Goal: Book appointment/travel/reservation

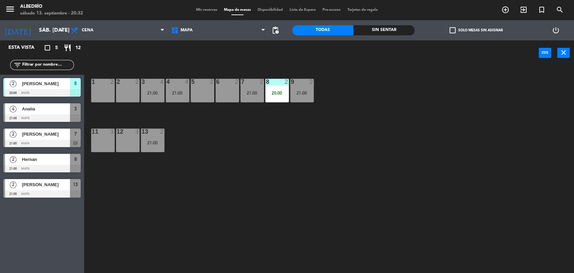
click at [207, 11] on span "Mis reservas" at bounding box center [207, 10] width 28 height 4
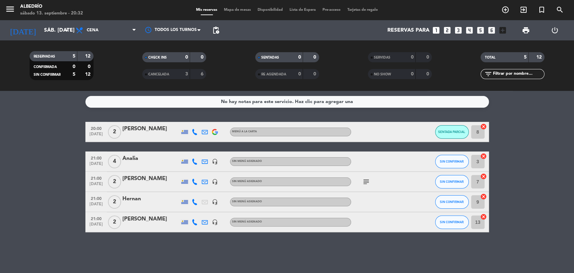
click at [445, 27] on icon "looks_two" at bounding box center [447, 30] width 9 height 9
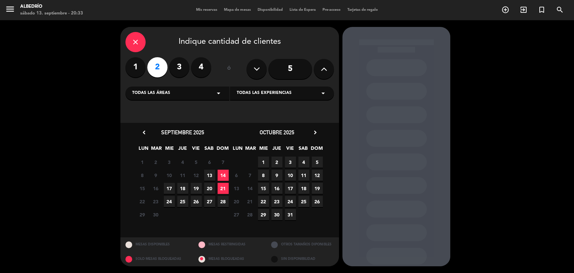
click at [213, 173] on span "13" at bounding box center [209, 174] width 11 height 11
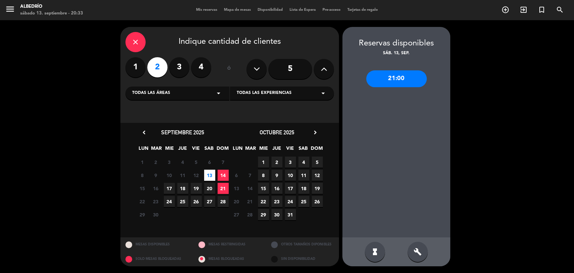
click at [398, 81] on div "21:00" at bounding box center [396, 78] width 60 height 17
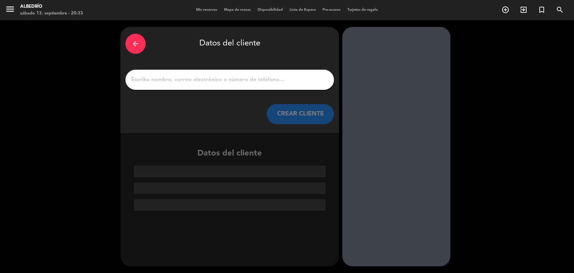
click at [237, 79] on input "1" at bounding box center [229, 79] width 198 height 9
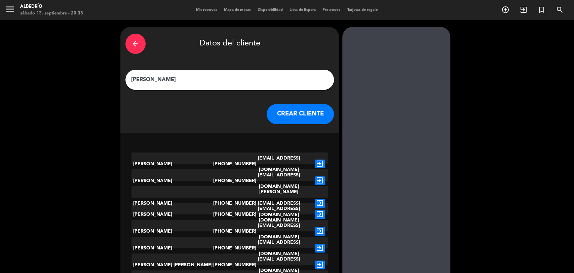
type input "[PERSON_NAME]"
click at [300, 116] on button "CREAR CLIENTE" at bounding box center [299, 114] width 67 height 20
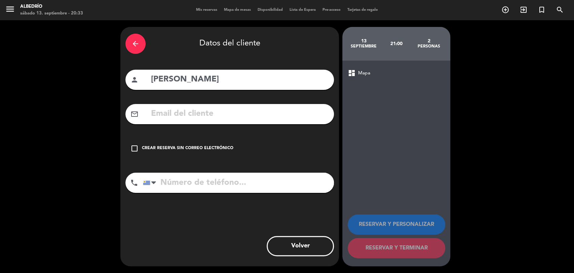
click at [273, 186] on input "tel" at bounding box center [238, 182] width 191 height 20
type input "099135506"
click at [130, 148] on icon "check_box_outline_blank" at bounding box center [134, 148] width 8 height 8
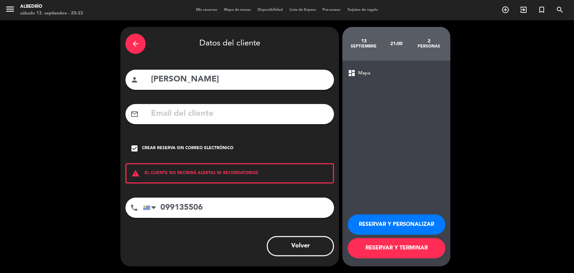
click at [377, 243] on button "RESERVAR Y TERMINAR" at bounding box center [395, 248] width 97 height 20
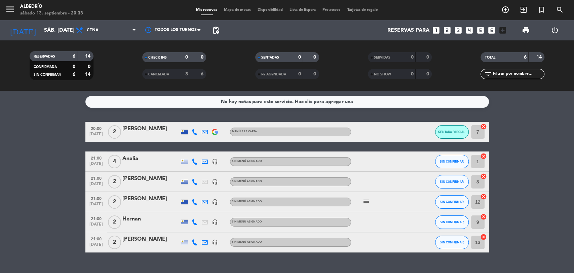
click at [230, 10] on span "Mapa de mesas" at bounding box center [237, 10] width 34 height 4
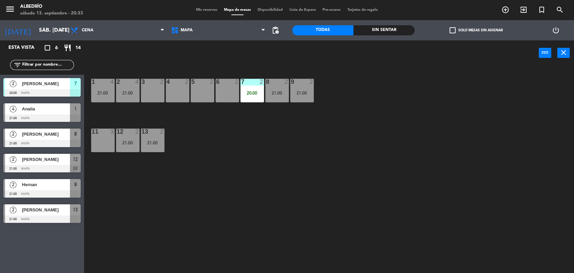
click at [52, 139] on div "[PERSON_NAME]" at bounding box center [45, 133] width 49 height 11
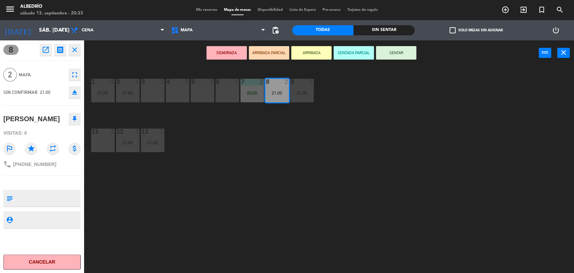
click at [28, 192] on textarea at bounding box center [47, 198] width 64 height 14
type textarea "21:30"
click at [33, 240] on div "8 open_in_new receipt 9:00 PM sáb., [DATE] 2 personas [PERSON_NAME] 8 close 2 M…" at bounding box center [42, 156] width 84 height 232
click at [233, 209] on div "1 4 21:00 2 4 21:00 3 2 4 2 5 2 6 2 7 2 20:00 8 2 21:00 9 2 21:00 11 3 12 2 21:…" at bounding box center [332, 170] width 484 height 207
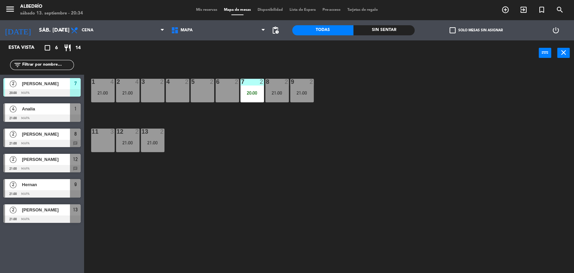
click at [232, 173] on div "1 4 21:00 2 4 21:00 3 2 4 2 5 2 6 2 7 2 20:00 8 2 21:00 9 2 21:00 11 3 12 2 21:…" at bounding box center [332, 170] width 484 height 207
click at [221, 90] on div "6 2" at bounding box center [227, 91] width 24 height 24
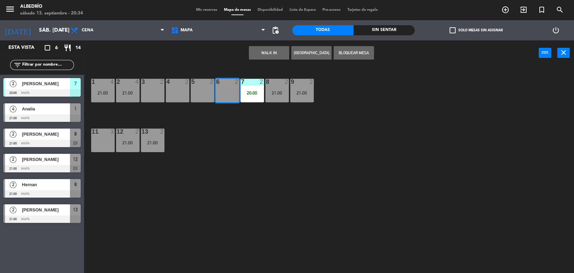
click at [348, 53] on button "Bloquear Mesa" at bounding box center [353, 52] width 40 height 13
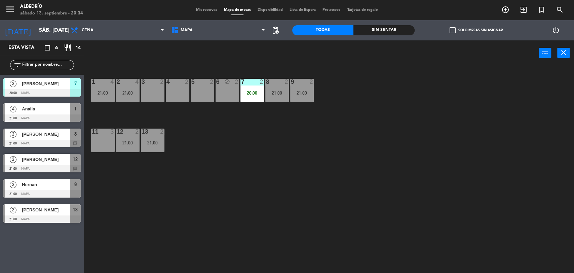
click at [296, 165] on div "1 4 21:00 2 4 21:00 3 2 4 2 5 2 6 block 2 7 2 20:00 8 2 21:00 9 2 21:00 11 3 12…" at bounding box center [332, 170] width 484 height 207
click at [35, 111] on span "Analia" at bounding box center [46, 108] width 48 height 7
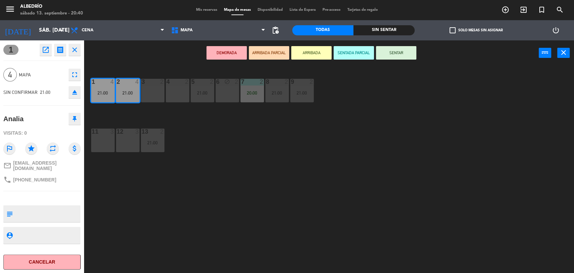
click at [75, 52] on icon "close" at bounding box center [75, 50] width 8 height 8
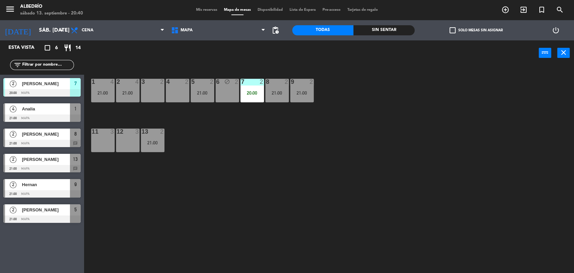
click at [51, 138] on div "[PERSON_NAME]" at bounding box center [45, 133] width 49 height 11
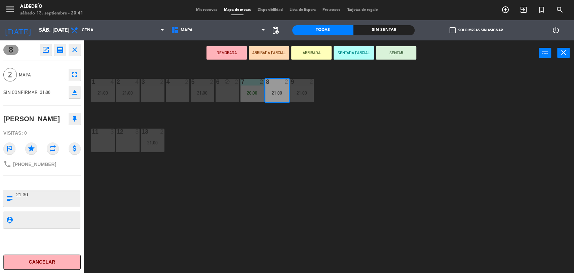
click at [75, 51] on icon "close" at bounding box center [75, 50] width 8 height 8
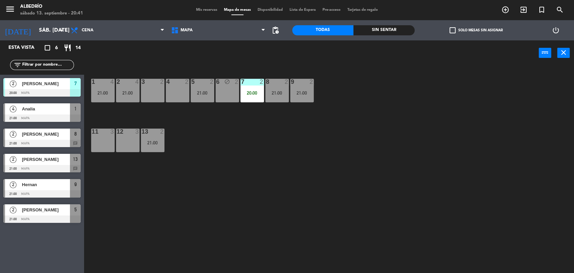
click at [45, 184] on span "Hernan" at bounding box center [46, 184] width 48 height 7
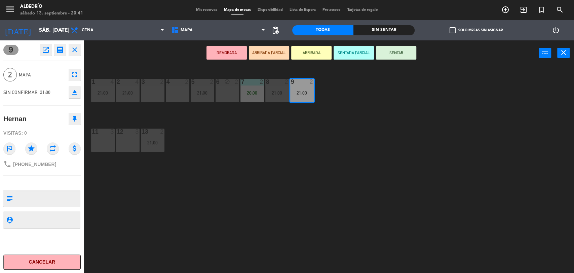
click at [73, 51] on icon "close" at bounding box center [75, 50] width 8 height 8
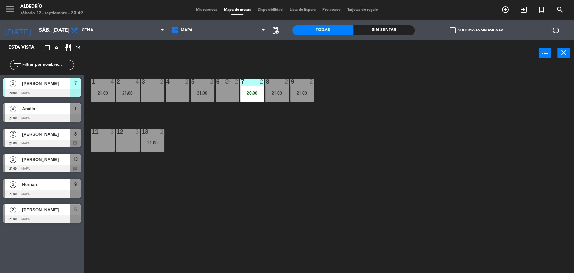
click at [56, 189] on div "Hernan" at bounding box center [45, 184] width 49 height 11
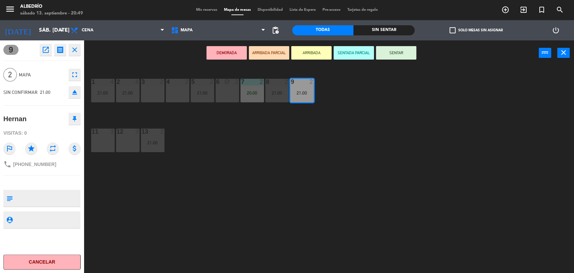
click at [343, 55] on button "SENTADA PARCIAL" at bounding box center [353, 52] width 40 height 13
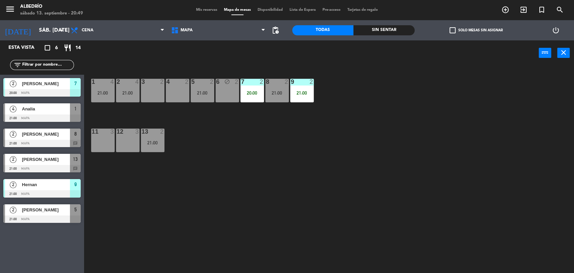
click at [280, 181] on div "1 4 21:00 2 4 21:00 3 2 4 2 5 2 21:00 6 block 2 7 2 20:00 8 2 21:00 9 2 21:00 1…" at bounding box center [332, 170] width 484 height 207
click at [38, 137] on span "[PERSON_NAME]" at bounding box center [46, 133] width 48 height 7
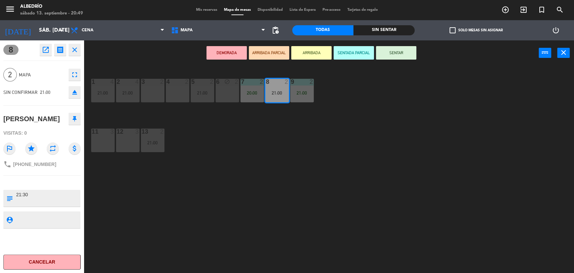
click at [162, 212] on div "1 4 21:00 2 4 21:00 3 2 4 2 5 2 21:00 6 block 2 7 2 20:00 8 2 21:00 9 2 21:00 1…" at bounding box center [332, 170] width 484 height 207
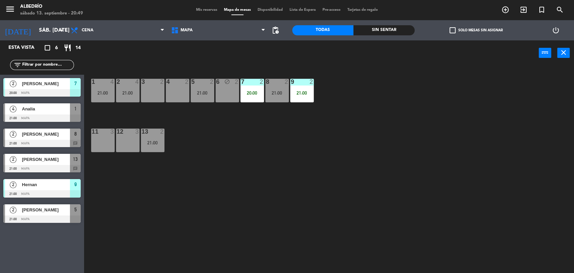
click at [65, 211] on span "[PERSON_NAME]" at bounding box center [46, 209] width 48 height 7
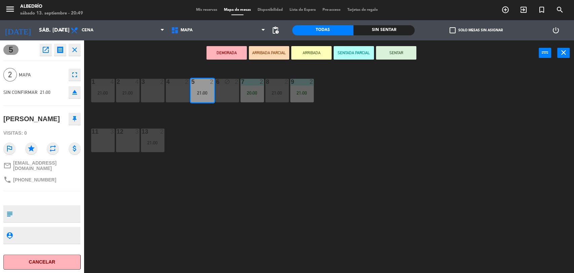
click at [42, 213] on textarea at bounding box center [47, 213] width 64 height 14
click at [64, 207] on textarea at bounding box center [47, 213] width 64 height 14
type textarea "ventana"
click at [160, 214] on div "1 4 21:00 2 4 21:00 3 2 4 2 5 2 21:00 6 block 2 7 2 20:00 8 2 21:00 9 2 21:00 1…" at bounding box center [332, 170] width 484 height 207
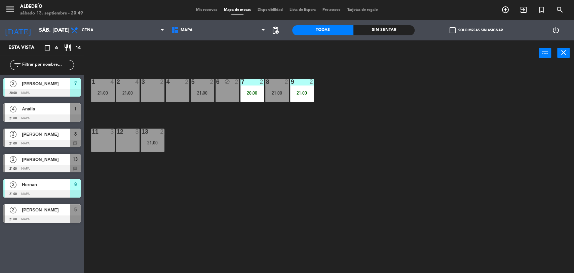
click at [58, 214] on div "[PERSON_NAME]" at bounding box center [45, 209] width 49 height 11
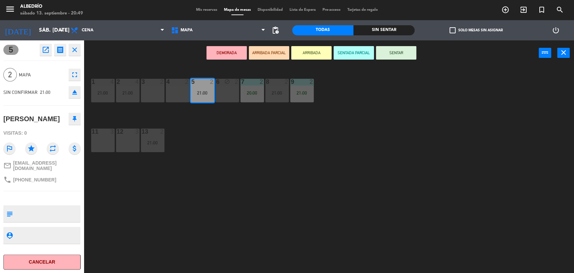
click at [40, 206] on textarea at bounding box center [47, 213] width 64 height 14
type textarea "ventana"
click at [36, 190] on div "5 open_in_new receipt 9:00 PM sáb., [DATE] 2 personas [PERSON_NAME] 5 close 2 M…" at bounding box center [42, 156] width 84 height 232
click at [256, 235] on div "1 4 21:00 2 4 21:00 3 2 4 2 5 2 21:00 6 block 2 7 2 20:00 8 2 21:00 9 2 21:00 1…" at bounding box center [332, 170] width 484 height 207
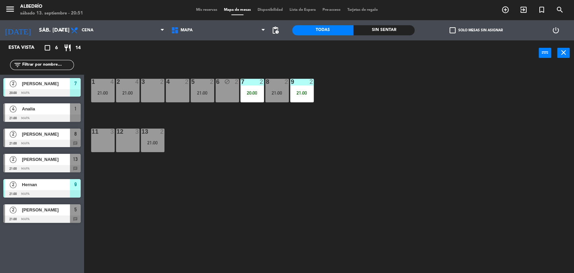
click at [42, 210] on span "[PERSON_NAME]" at bounding box center [46, 209] width 48 height 7
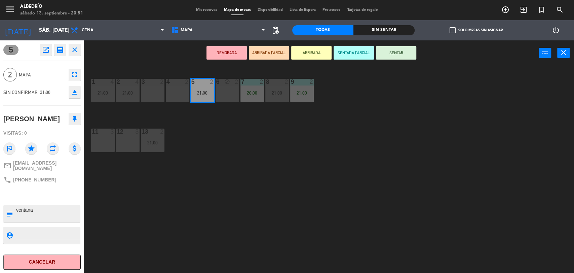
click at [74, 51] on icon "close" at bounding box center [75, 50] width 8 height 8
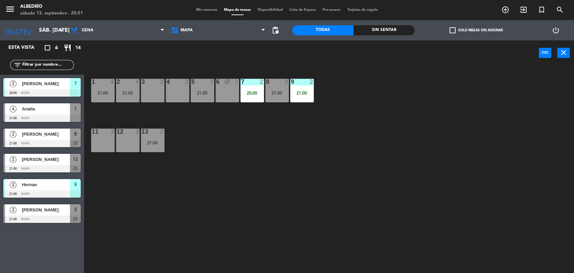
click at [46, 132] on span "[PERSON_NAME]" at bounding box center [46, 133] width 48 height 7
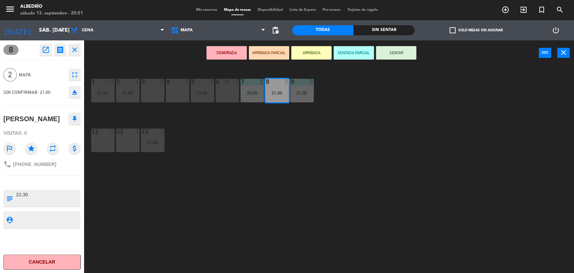
click at [73, 47] on icon "close" at bounding box center [75, 50] width 8 height 8
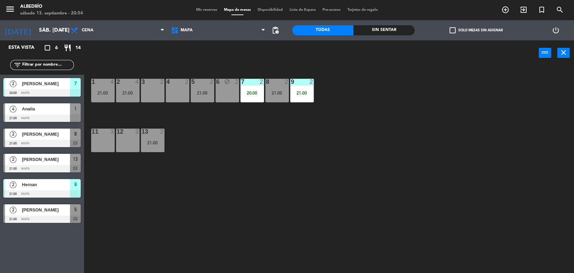
click at [44, 213] on span "[PERSON_NAME]" at bounding box center [46, 209] width 48 height 7
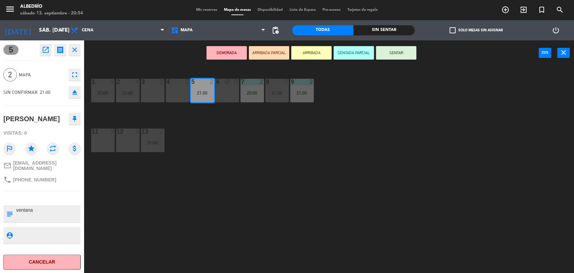
click at [75, 51] on icon "close" at bounding box center [75, 50] width 8 height 8
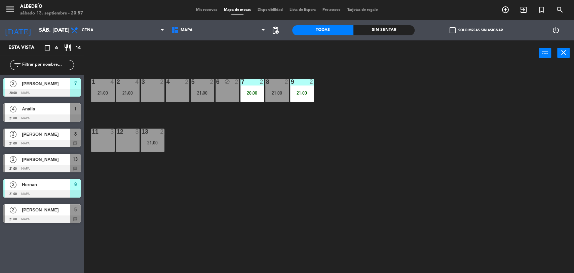
click at [45, 106] on span "Analia" at bounding box center [46, 108] width 48 height 7
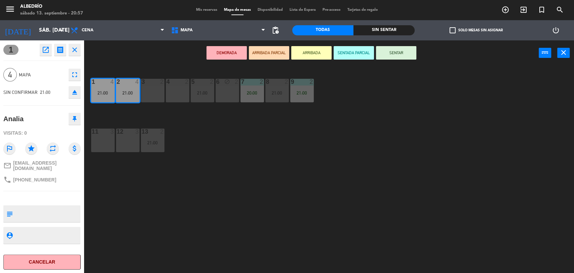
click at [406, 49] on button "SENTAR" at bounding box center [396, 52] width 40 height 13
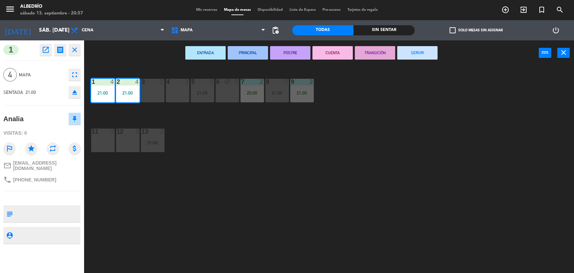
click at [209, 54] on button "ENTRADA" at bounding box center [205, 52] width 40 height 13
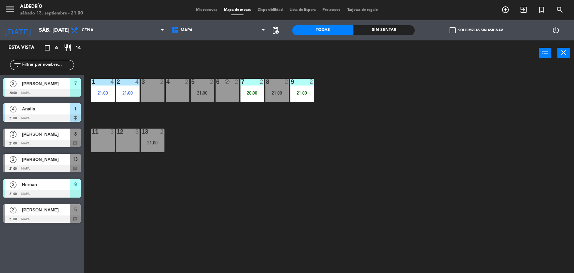
click at [46, 138] on div "[PERSON_NAME]" at bounding box center [45, 133] width 49 height 11
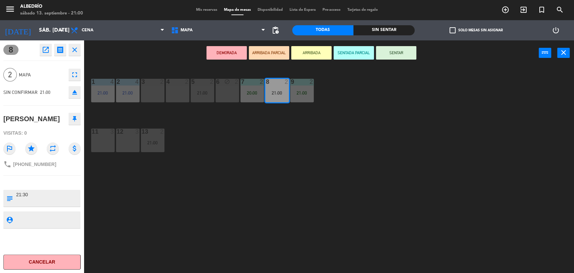
click at [73, 49] on icon "close" at bounding box center [75, 50] width 8 height 8
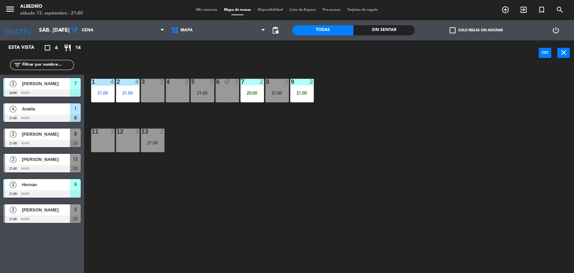
click at [49, 159] on span "[PERSON_NAME]" at bounding box center [46, 159] width 48 height 7
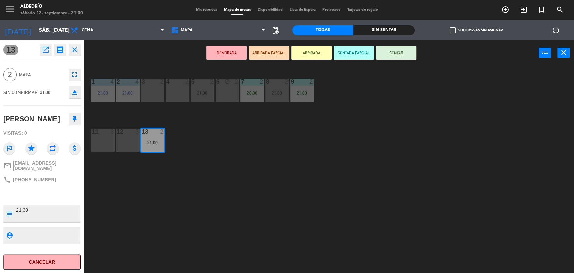
click at [75, 50] on icon "close" at bounding box center [75, 50] width 8 height 8
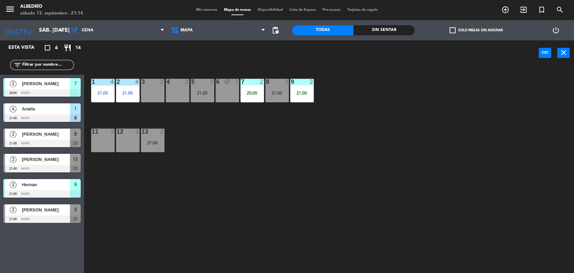
click at [56, 209] on span "[PERSON_NAME]" at bounding box center [46, 209] width 48 height 7
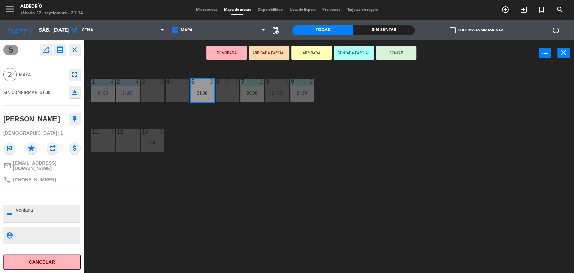
click at [159, 235] on div "1 4 21:00 2 4 21:00 3 2 4 2 5 2 21:00 6 block 2 7 2 20:00 8 2 21:00 9 2 21:00 1…" at bounding box center [332, 170] width 484 height 207
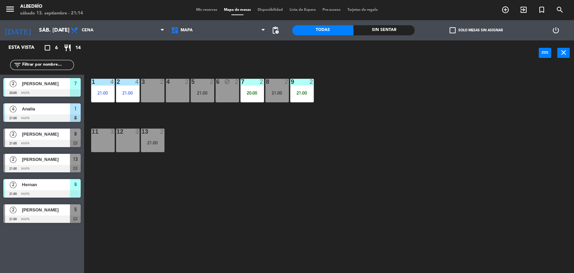
click at [60, 210] on span "[PERSON_NAME]" at bounding box center [46, 209] width 48 height 7
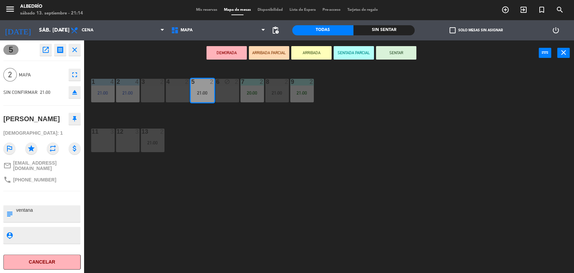
click at [361, 53] on button "SENTADA PARCIAL" at bounding box center [353, 52] width 40 height 13
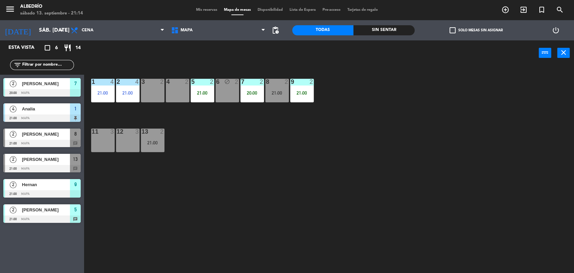
click at [320, 145] on div "1 4 21:00 2 4 21:00 3 2 4 2 5 2 21:00 6 block 2 7 2 20:00 8 2 21:00 9 2 21:00 1…" at bounding box center [332, 170] width 484 height 207
click at [49, 134] on span "[PERSON_NAME]" at bounding box center [46, 133] width 48 height 7
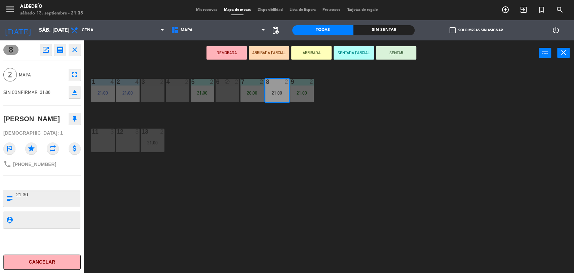
click at [78, 49] on icon "close" at bounding box center [75, 50] width 8 height 8
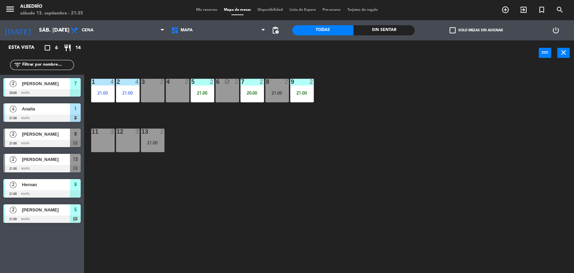
click at [40, 161] on span "[PERSON_NAME]" at bounding box center [46, 159] width 48 height 7
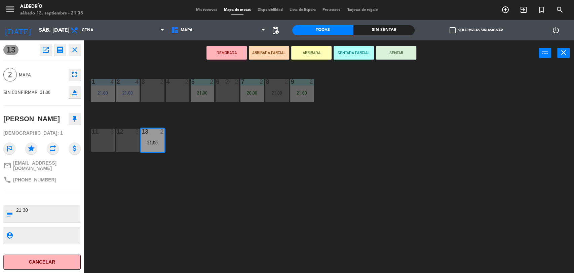
click at [72, 50] on icon "close" at bounding box center [75, 50] width 8 height 8
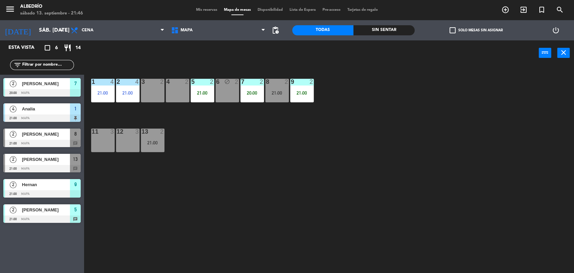
click at [33, 161] on span "[PERSON_NAME]" at bounding box center [46, 159] width 48 height 7
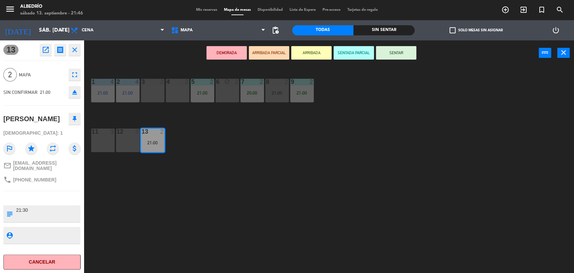
click at [398, 51] on button "SENTAR" at bounding box center [396, 52] width 40 height 13
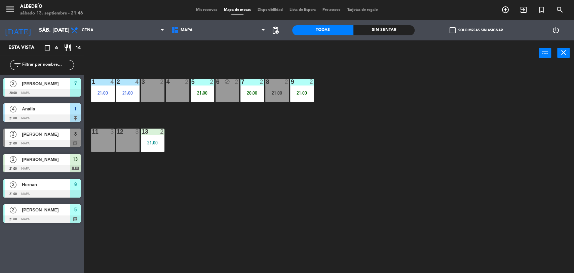
click at [32, 159] on span "[PERSON_NAME]" at bounding box center [46, 159] width 48 height 7
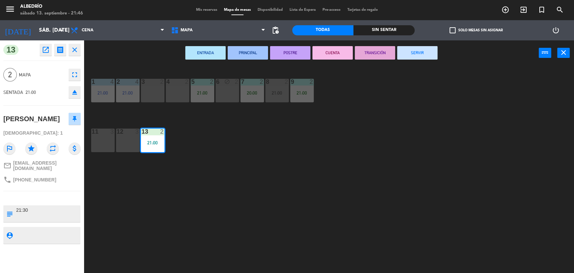
click at [206, 52] on button "ENTRADA" at bounding box center [205, 52] width 40 height 13
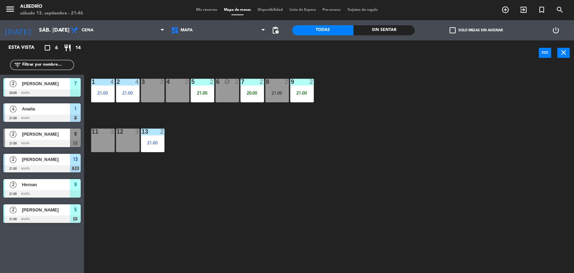
click at [36, 132] on span "[PERSON_NAME]" at bounding box center [46, 133] width 48 height 7
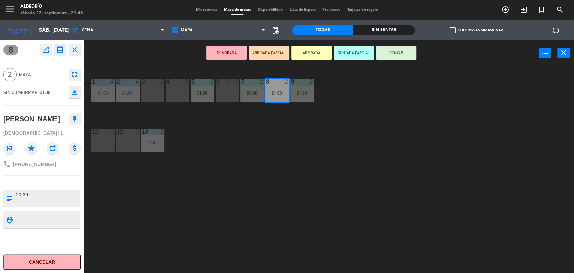
click at [76, 50] on icon "close" at bounding box center [75, 50] width 8 height 8
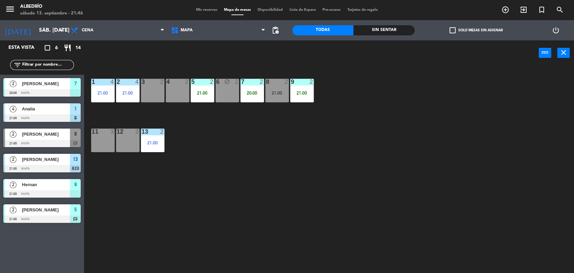
click at [73, 140] on div at bounding box center [41, 142] width 77 height 7
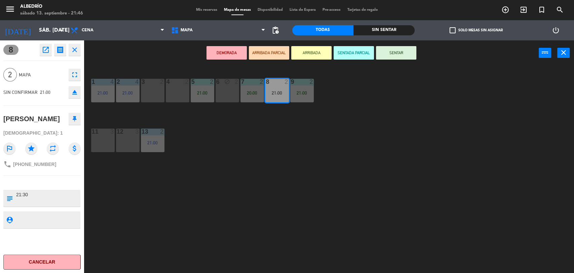
click at [219, 227] on div "1 4 21:00 2 4 21:00 3 2 4 2 5 2 21:00 6 block 2 7 2 20:00 8 2 21:00 9 2 21:00 1…" at bounding box center [332, 170] width 484 height 207
